Goal: Find specific page/section: Find specific page/section

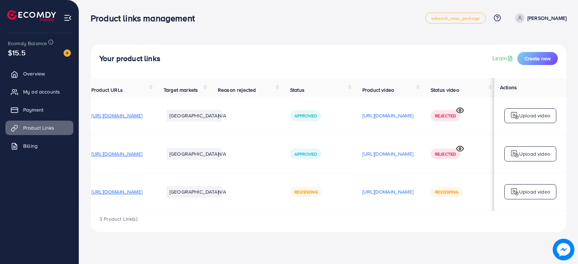
scroll to position [0, 96]
click at [397, 196] on p "[URL][DOMAIN_NAME]" at bounding box center [387, 192] width 51 height 9
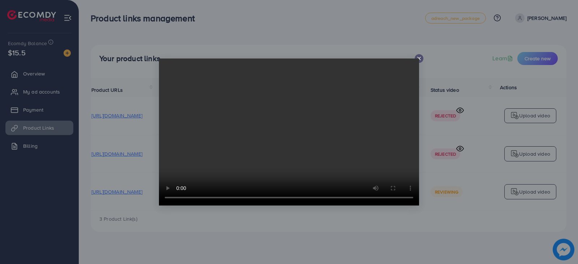
click at [419, 59] on icon at bounding box center [419, 59] width 6 height 6
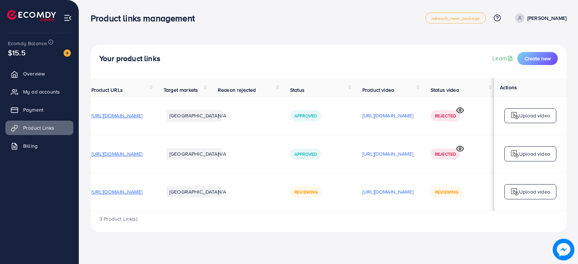
scroll to position [0, 0]
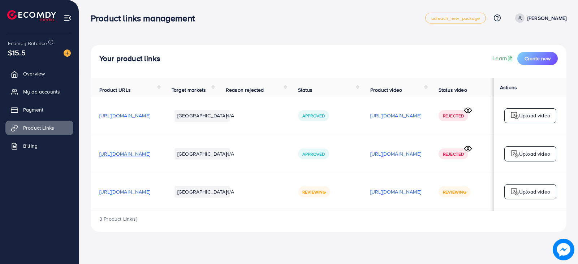
click at [150, 195] on span "[URL][DOMAIN_NAME]" at bounding box center [124, 191] width 51 height 7
